Goal: Task Accomplishment & Management: Manage account settings

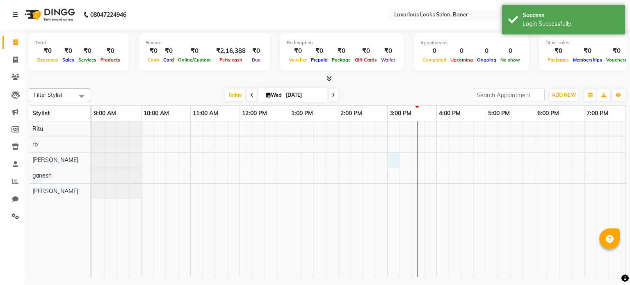
click at [395, 159] on div at bounding box center [436, 199] width 689 height 156
select select "83130"
select select "tentative"
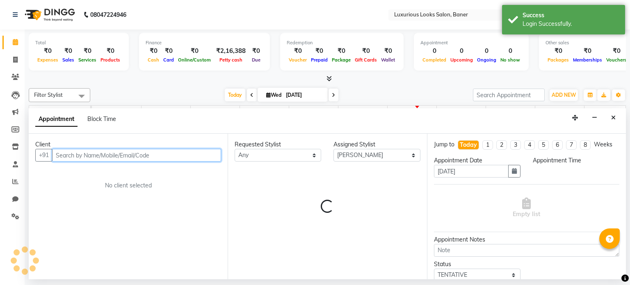
select select "900"
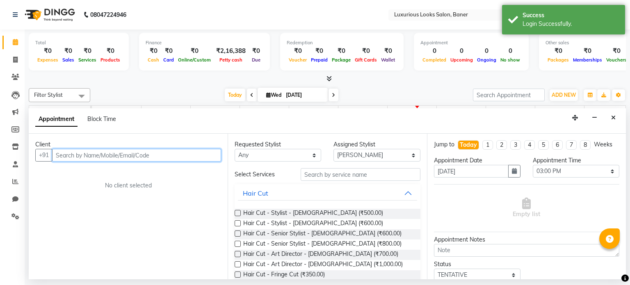
click at [184, 151] on input "text" at bounding box center [136, 155] width 169 height 13
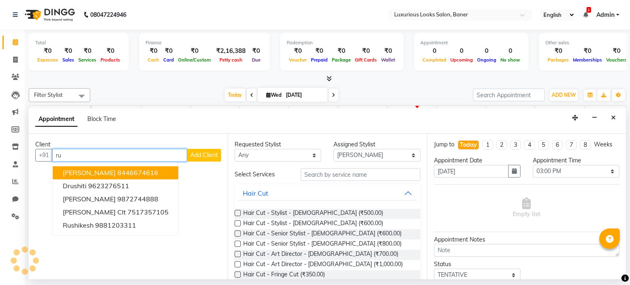
type input "r"
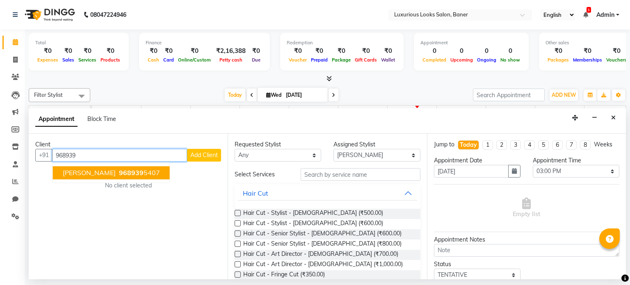
click at [157, 169] on button "[PERSON_NAME] 968939 5407" at bounding box center [111, 172] width 117 height 13
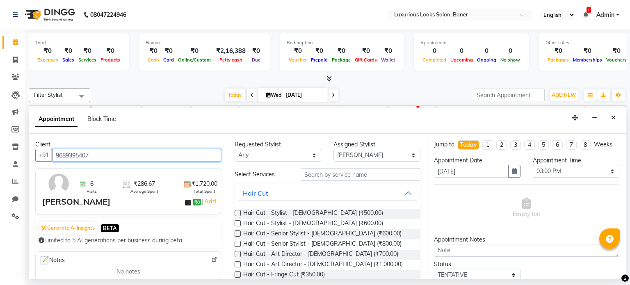
type input "9689395407"
click at [238, 210] on label at bounding box center [238, 213] width 6 height 6
click at [238, 211] on input "checkbox" at bounding box center [237, 213] width 5 height 5
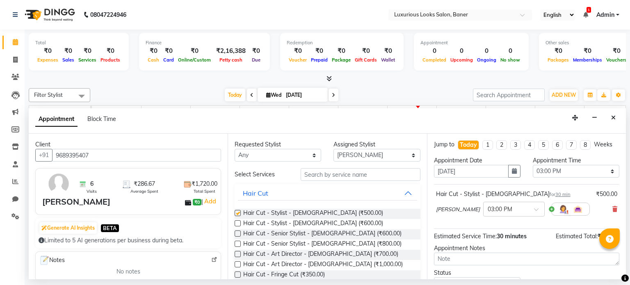
checkbox input "false"
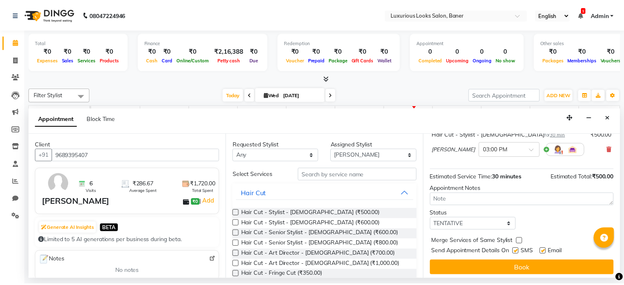
scroll to position [62, 0]
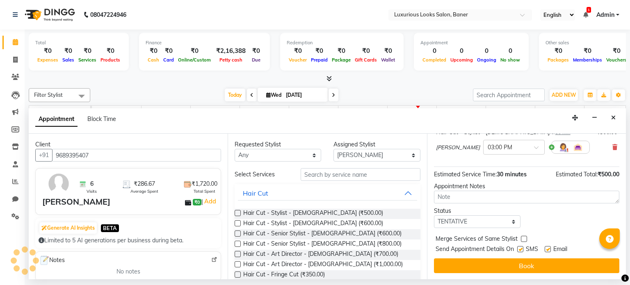
click at [516, 249] on div "Send Appointment Details On SMS Email" at bounding box center [527, 250] width 184 height 10
click at [518, 249] on label at bounding box center [520, 249] width 6 height 6
click at [518, 249] on input "checkbox" at bounding box center [519, 249] width 5 height 5
checkbox input "false"
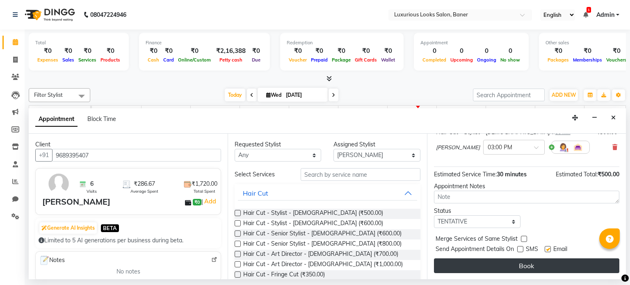
click at [515, 262] on button "Book" at bounding box center [526, 265] width 185 height 15
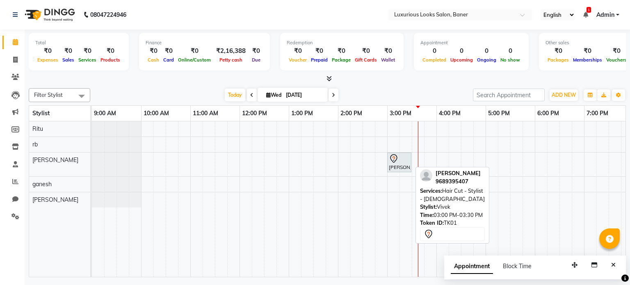
click at [399, 166] on div "[PERSON_NAME], TK01, 03:00 PM-03:30 PM, Hair Cut - Stylist - [DEMOGRAPHIC_DATA]" at bounding box center [399, 162] width 23 height 17
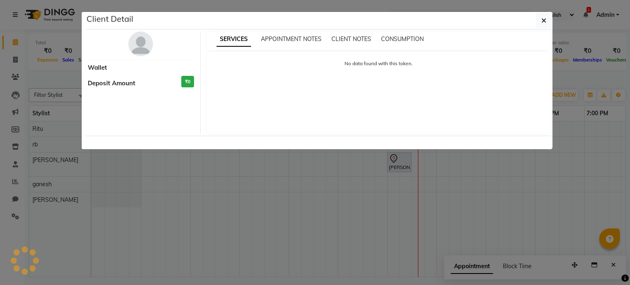
select select "7"
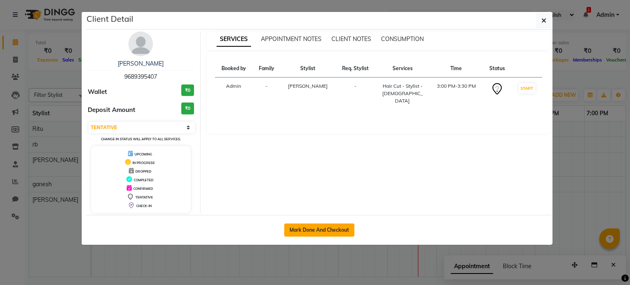
click at [309, 232] on button "Mark Done And Checkout" at bounding box center [319, 229] width 70 height 13
select select "service"
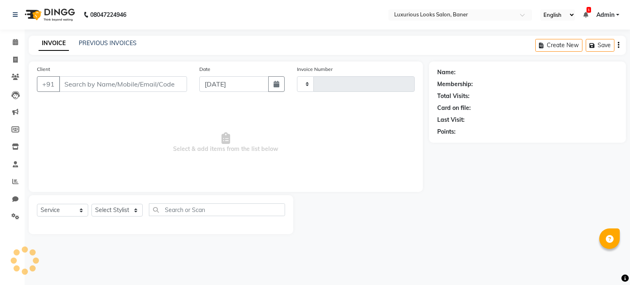
type input "0775"
select select "7573"
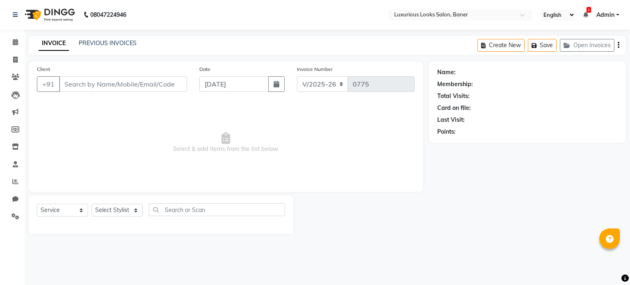
type input "9689395407"
select select "83130"
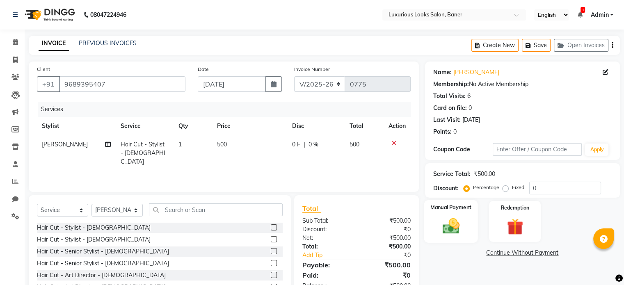
click at [446, 231] on img at bounding box center [450, 226] width 27 height 20
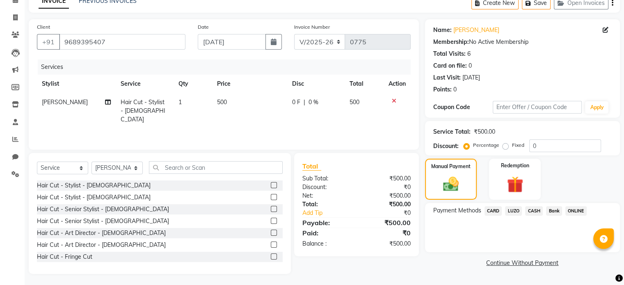
scroll to position [43, 0]
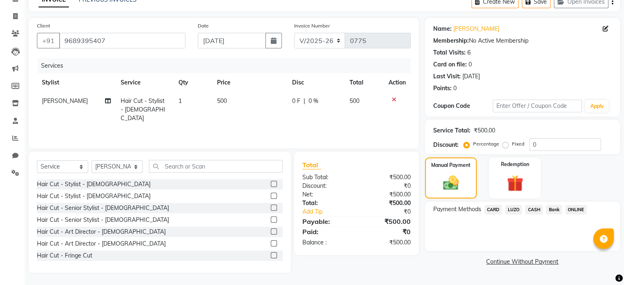
click at [535, 212] on span "CASH" at bounding box center [534, 209] width 18 height 9
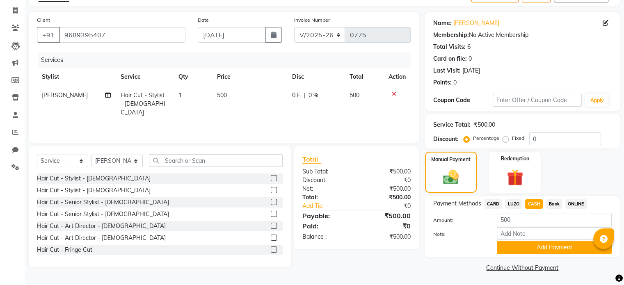
scroll to position [51, 0]
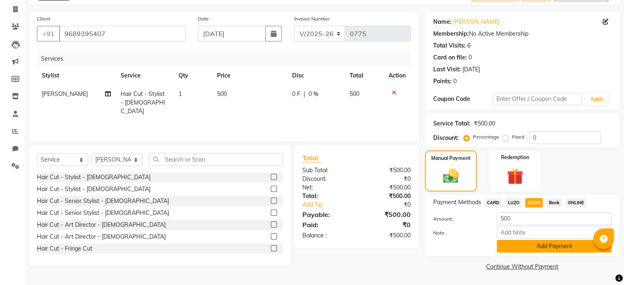
click at [529, 249] on button "Add Payment" at bounding box center [554, 246] width 115 height 13
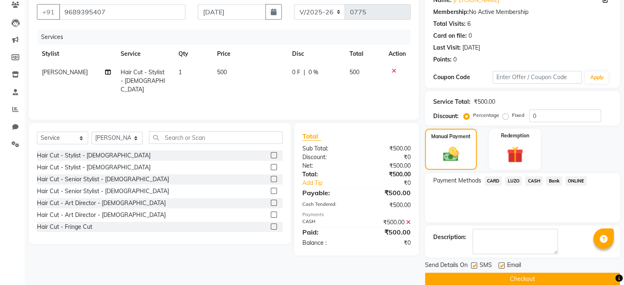
scroll to position [84, 0]
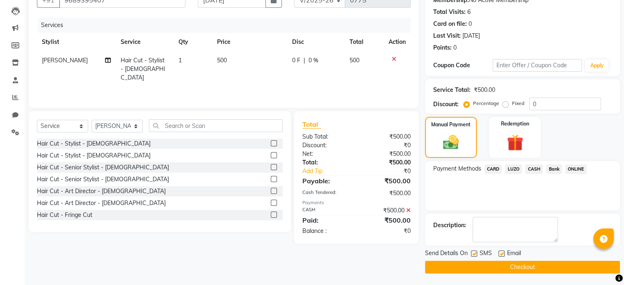
click at [474, 253] on label at bounding box center [474, 254] width 6 height 6
click at [474, 253] on input "checkbox" at bounding box center [473, 253] width 5 height 5
checkbox input "false"
click at [502, 251] on label at bounding box center [501, 254] width 6 height 6
click at [502, 251] on input "checkbox" at bounding box center [500, 253] width 5 height 5
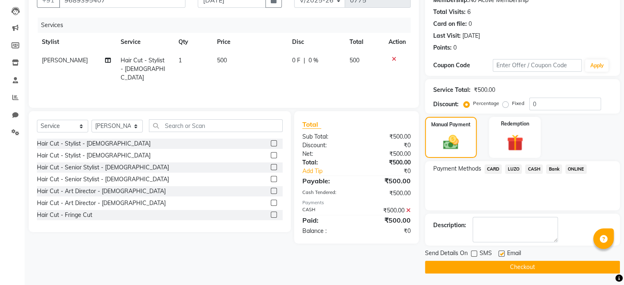
checkbox input "false"
click at [496, 265] on button "Checkout" at bounding box center [522, 267] width 195 height 13
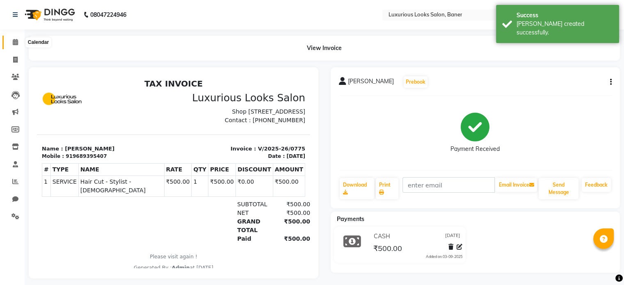
click at [16, 42] on icon at bounding box center [15, 42] width 5 height 6
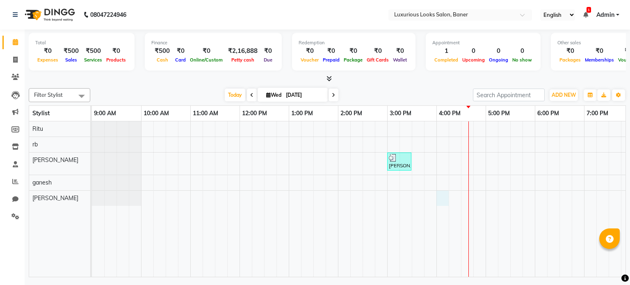
click at [443, 194] on div "[PERSON_NAME], TK01, 03:00 PM-03:30 PM, Hair Cut - Stylist - [DEMOGRAPHIC_DATA]" at bounding box center [436, 199] width 689 height 156
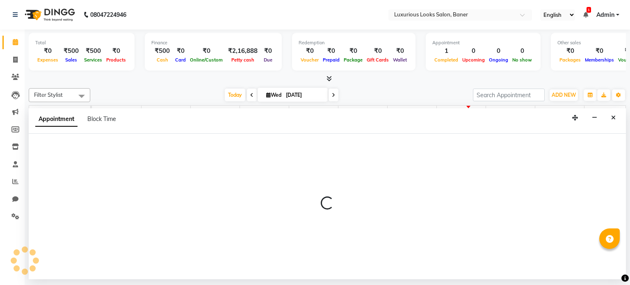
select select "89017"
select select "960"
select select "tentative"
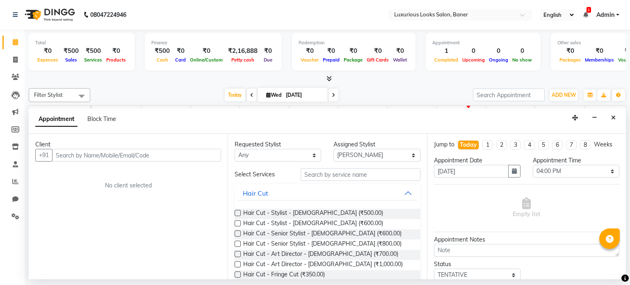
click at [141, 154] on input "text" at bounding box center [136, 155] width 169 height 13
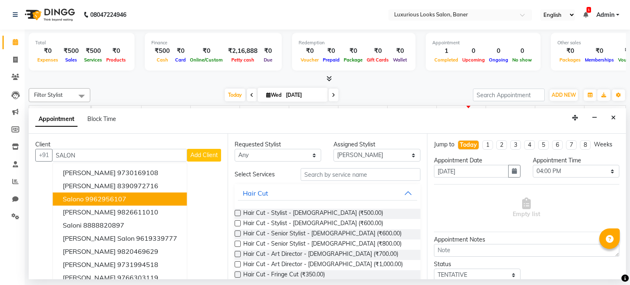
scroll to position [21, 0]
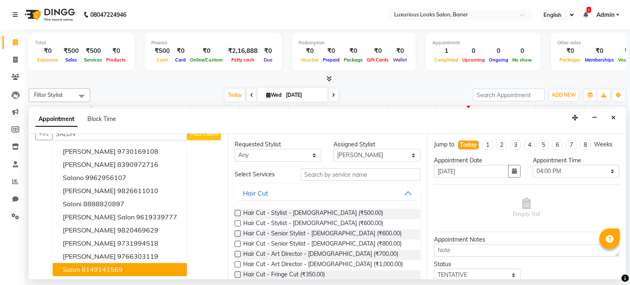
click at [114, 263] on button "Salon 8149141569" at bounding box center [120, 269] width 134 height 13
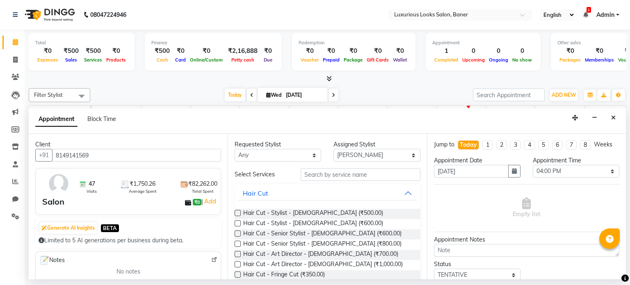
type input "8149141569"
click at [308, 173] on input "text" at bounding box center [361, 174] width 120 height 13
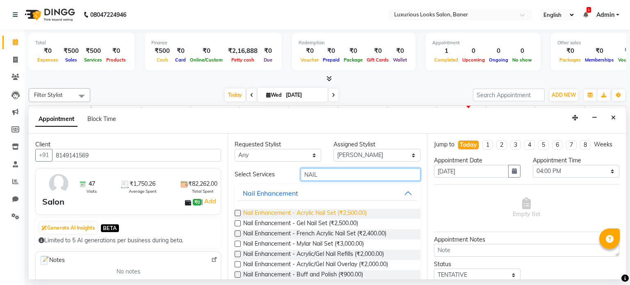
scroll to position [41, 0]
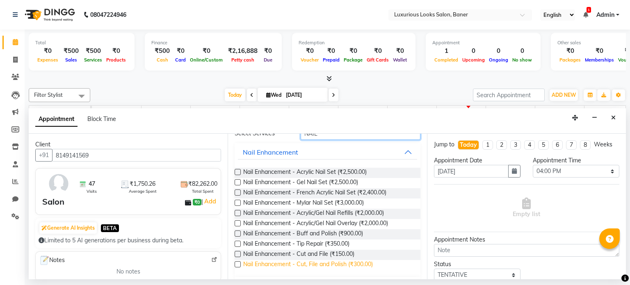
type input "NAIL"
click at [307, 264] on span "Nail Enhancement - Cut, File and Polish (₹300.00)" at bounding box center [308, 265] width 130 height 10
checkbox input "false"
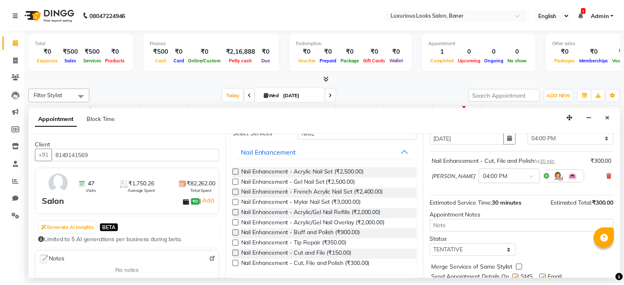
scroll to position [62, 0]
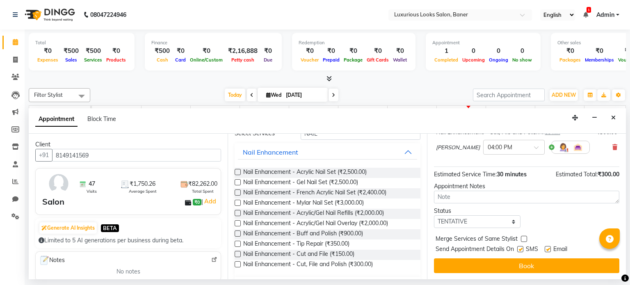
click at [522, 247] on label at bounding box center [520, 249] width 6 height 6
click at [522, 247] on input "checkbox" at bounding box center [519, 249] width 5 height 5
checkbox input "false"
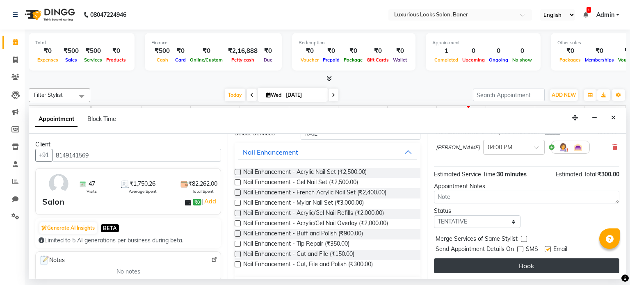
click at [517, 263] on button "Book" at bounding box center [526, 265] width 185 height 15
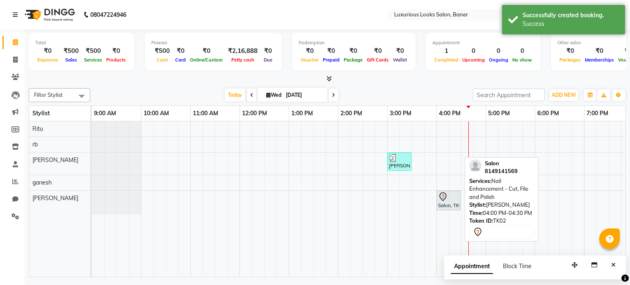
click at [456, 204] on div "Salon, TK02, 04:00 PM-04:30 PM, Nail Enhancement - Cut, File and Polish" at bounding box center [448, 200] width 23 height 17
select select "7"
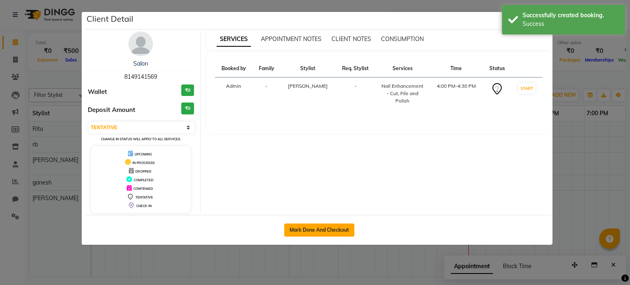
click at [339, 228] on button "Mark Done And Checkout" at bounding box center [319, 229] width 70 height 13
select select "service"
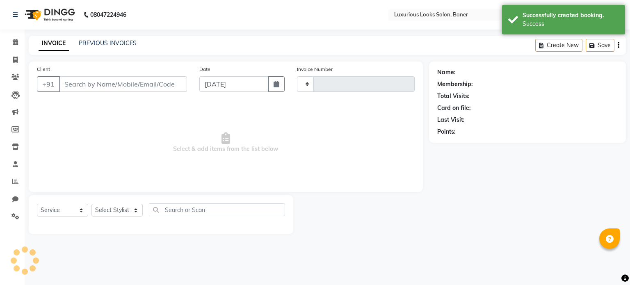
type input "0776"
select select "7573"
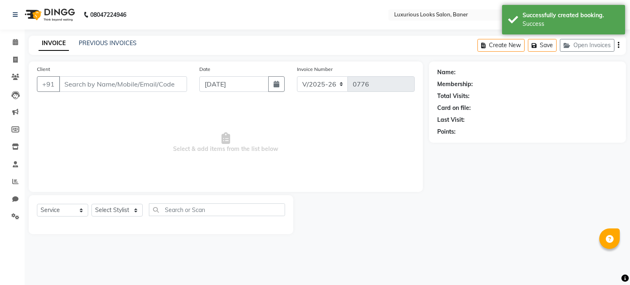
type input "8149141569"
select select "89017"
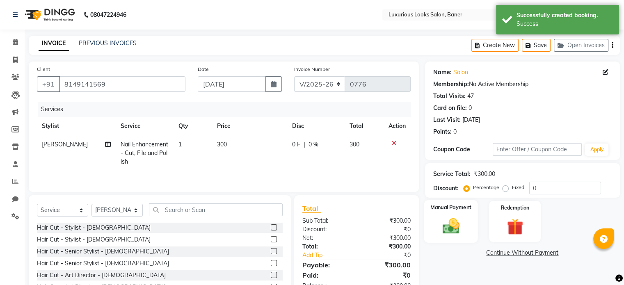
click at [442, 219] on img at bounding box center [450, 226] width 27 height 20
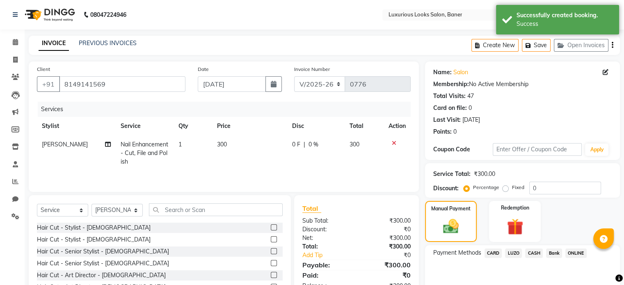
click at [532, 254] on span "CASH" at bounding box center [534, 252] width 18 height 9
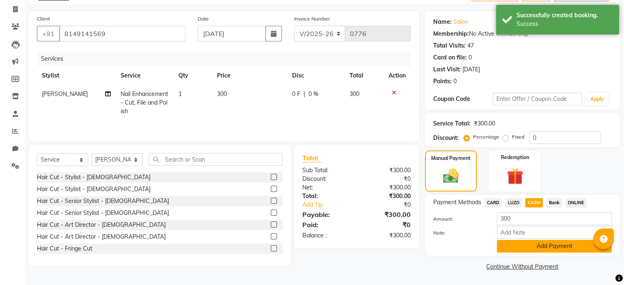
click at [526, 246] on button "Add Payment" at bounding box center [554, 246] width 115 height 13
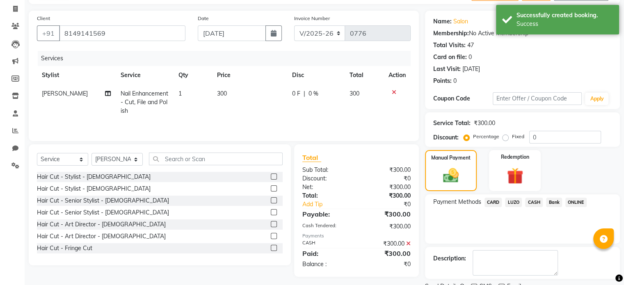
scroll to position [84, 0]
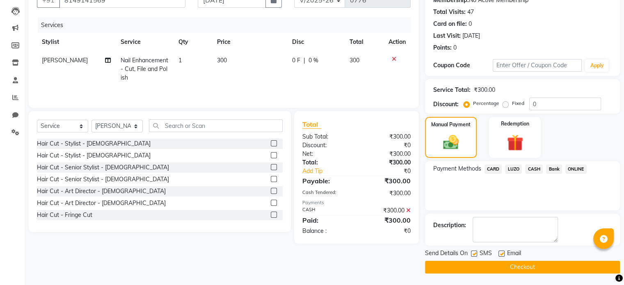
click at [474, 251] on label at bounding box center [474, 254] width 6 height 6
click at [474, 251] on input "checkbox" at bounding box center [473, 253] width 5 height 5
checkbox input "false"
click at [469, 262] on button "Checkout" at bounding box center [522, 267] width 195 height 13
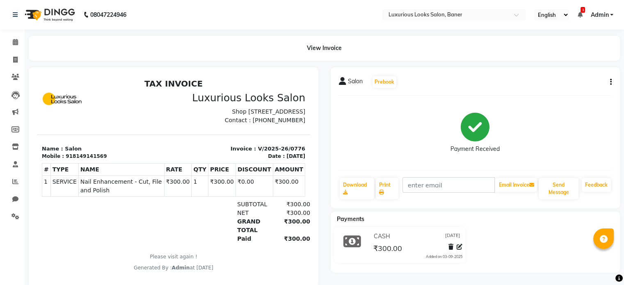
click at [10, 15] on div "08047224946" at bounding box center [70, 14] width 126 height 23
click at [14, 16] on icon at bounding box center [15, 15] width 5 height 6
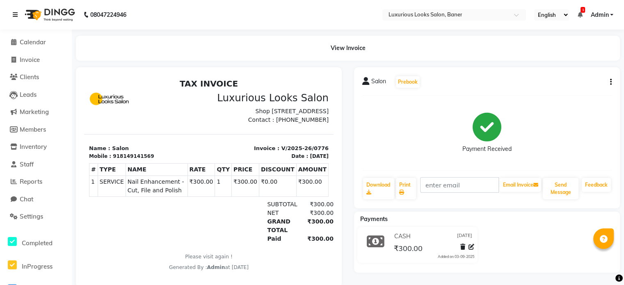
click at [14, 16] on icon at bounding box center [15, 15] width 5 height 6
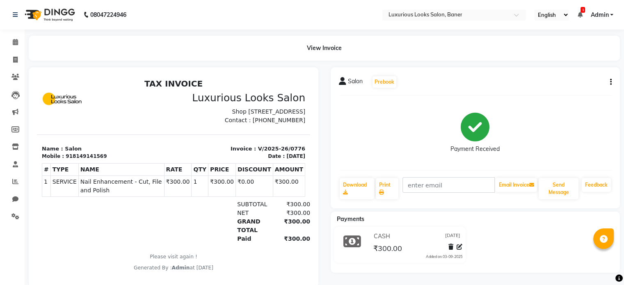
click at [35, 12] on img at bounding box center [49, 14] width 56 height 23
